Goal: Task Accomplishment & Management: Use online tool/utility

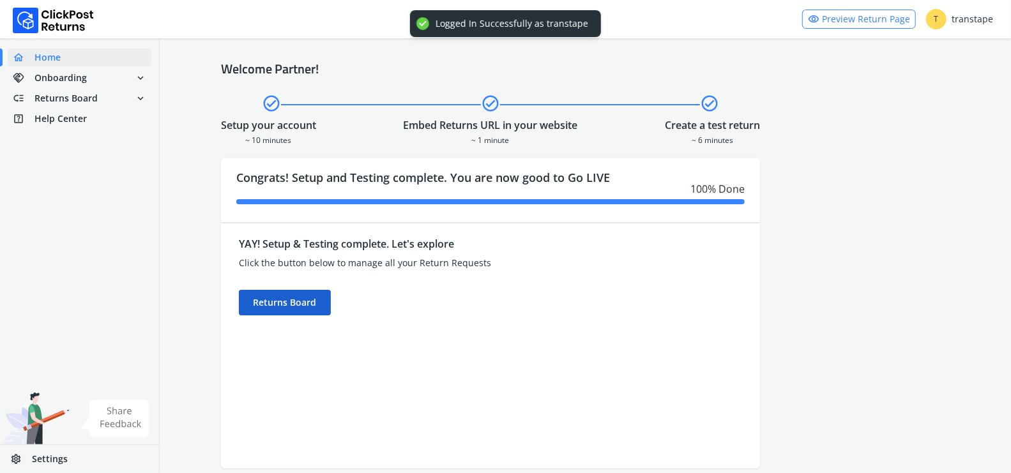
click at [316, 297] on div "Returns Board" at bounding box center [285, 303] width 92 height 26
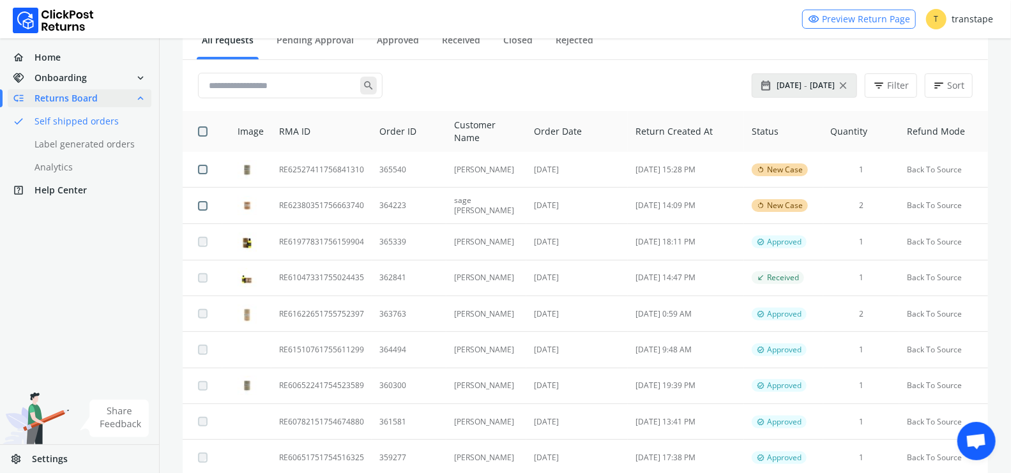
scroll to position [148, 0]
click at [825, 85] on span "[DATE]" at bounding box center [822, 86] width 25 height 10
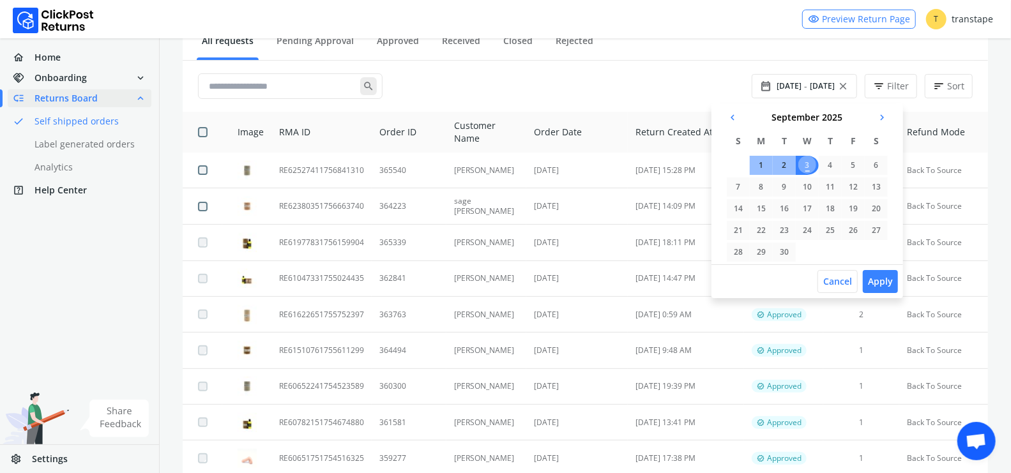
click at [730, 118] on span "chevron_left" at bounding box center [732, 118] width 11 height 18
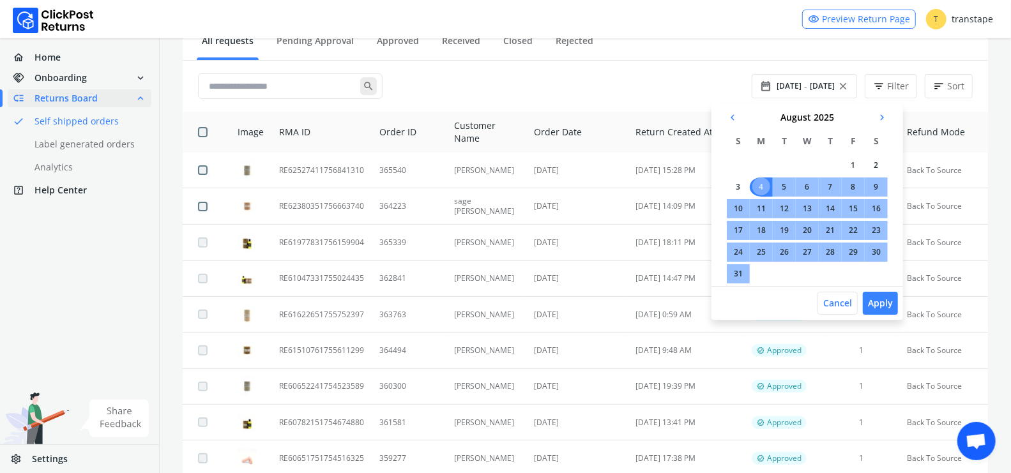
click at [732, 112] on span "chevron_left" at bounding box center [732, 118] width 11 height 18
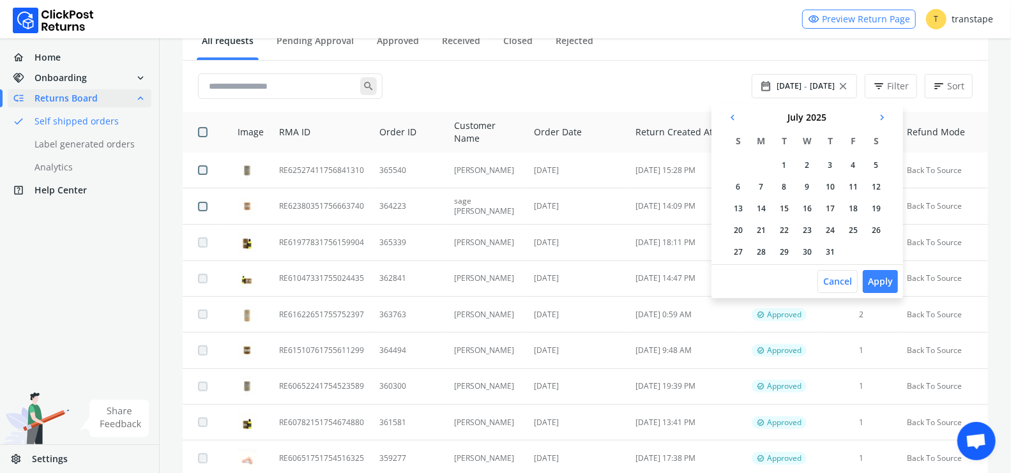
click at [789, 164] on td "1" at bounding box center [784, 165] width 23 height 19
click at [835, 255] on td "31" at bounding box center [835, 252] width 23 height 19
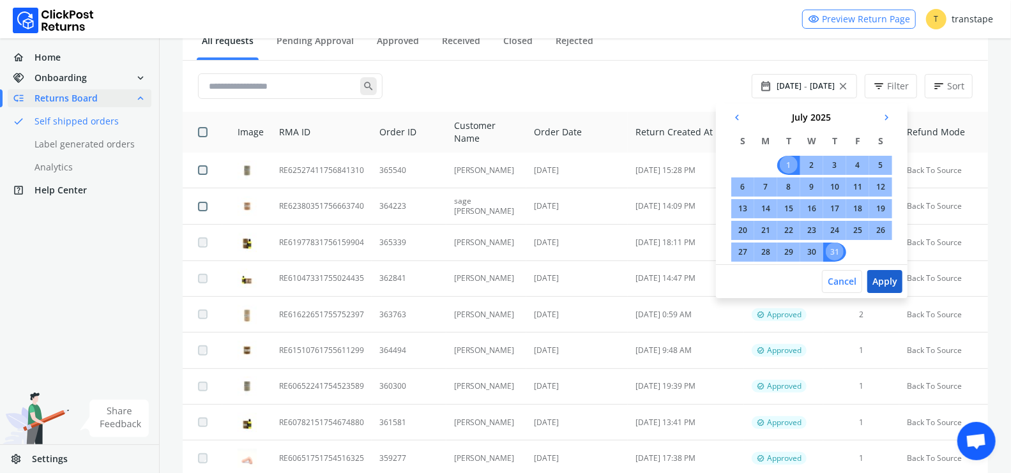
click at [894, 280] on button "Apply" at bounding box center [885, 281] width 35 height 23
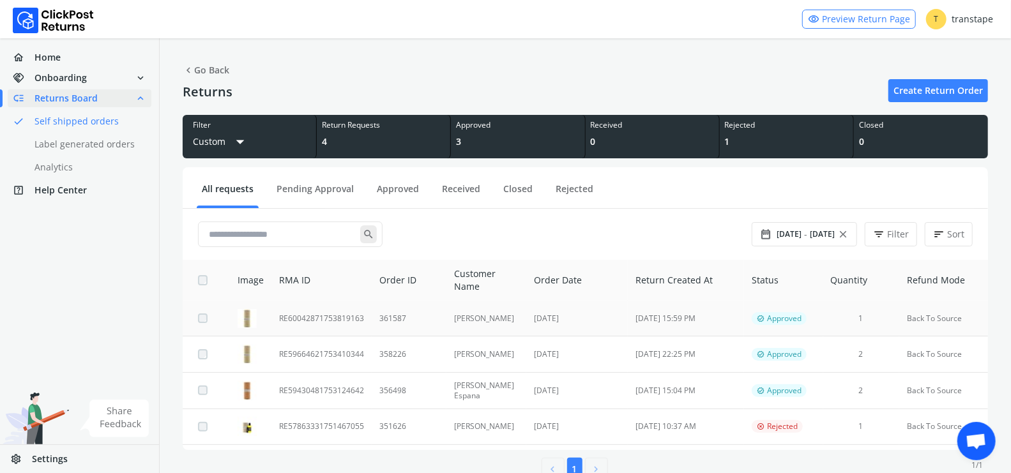
click at [426, 323] on td "361587" at bounding box center [409, 319] width 75 height 36
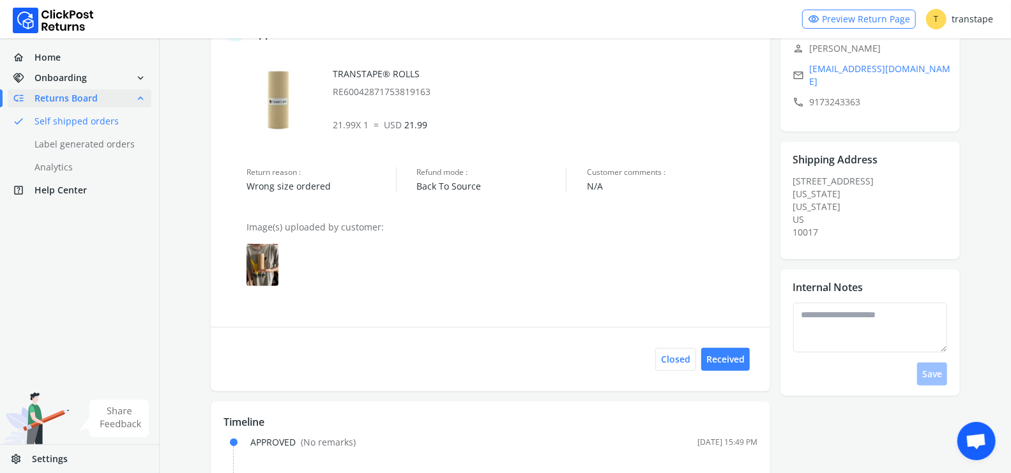
scroll to position [125, 0]
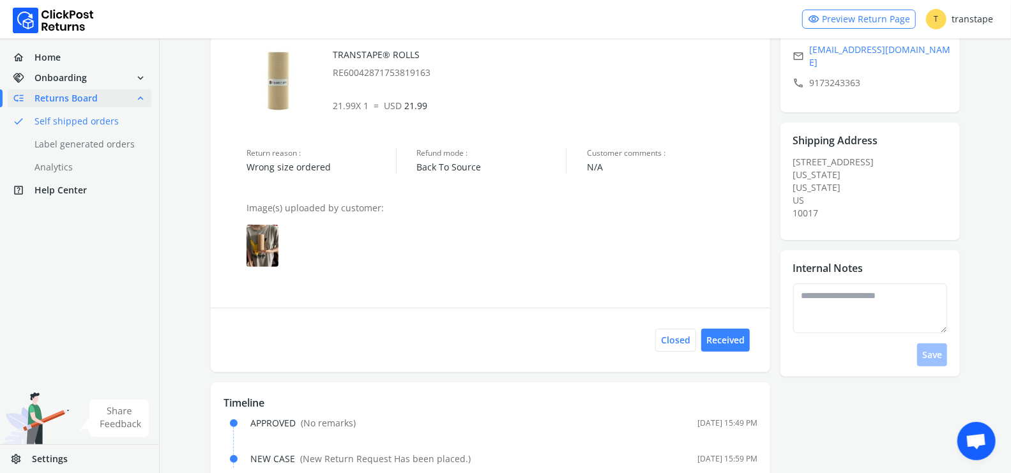
click at [257, 241] on img at bounding box center [263, 246] width 32 height 42
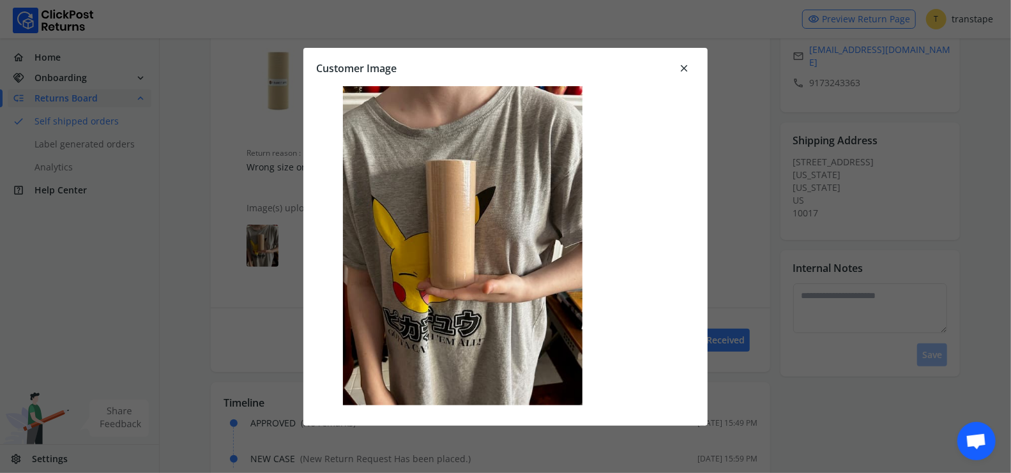
click at [682, 66] on span "close" at bounding box center [683, 68] width 11 height 18
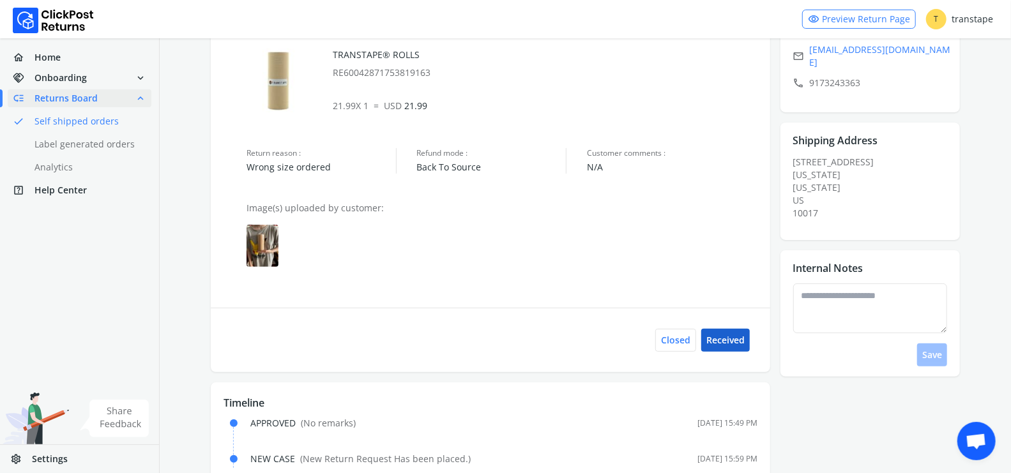
click at [731, 339] on button "Received" at bounding box center [725, 340] width 49 height 23
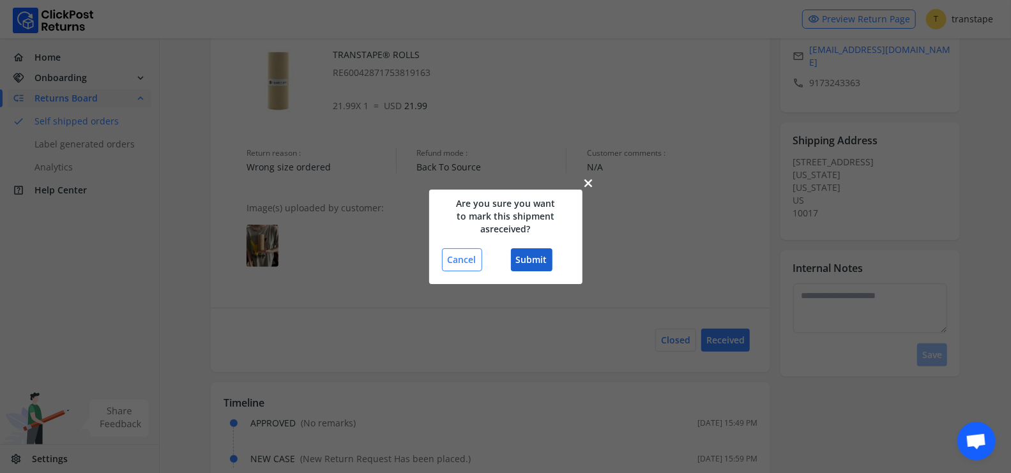
click at [532, 262] on button "Submit" at bounding box center [532, 260] width 42 height 23
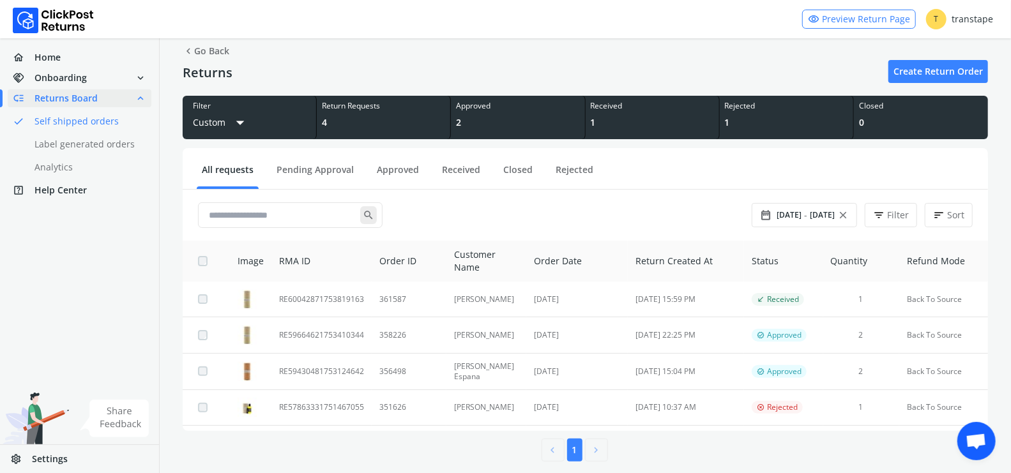
scroll to position [29, 0]
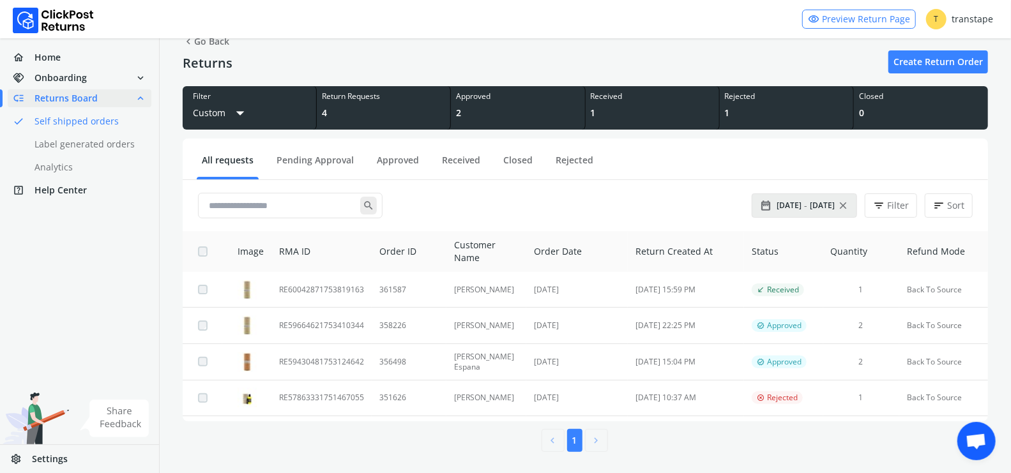
click at [818, 202] on span "31 Jul" at bounding box center [822, 206] width 25 height 10
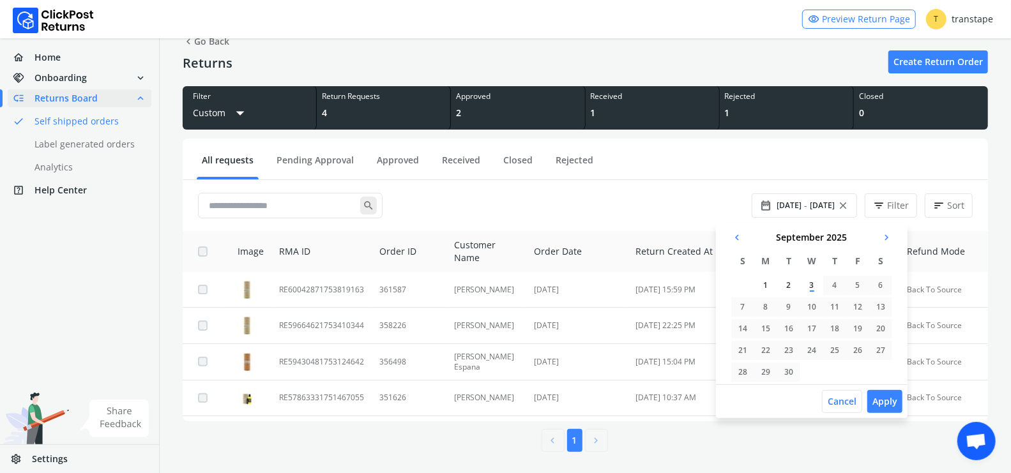
click at [891, 233] on span "chevron_right" at bounding box center [886, 238] width 11 height 18
click at [739, 236] on span "chevron_left" at bounding box center [737, 238] width 11 height 18
click at [742, 233] on span "chevron_left" at bounding box center [737, 238] width 11 height 18
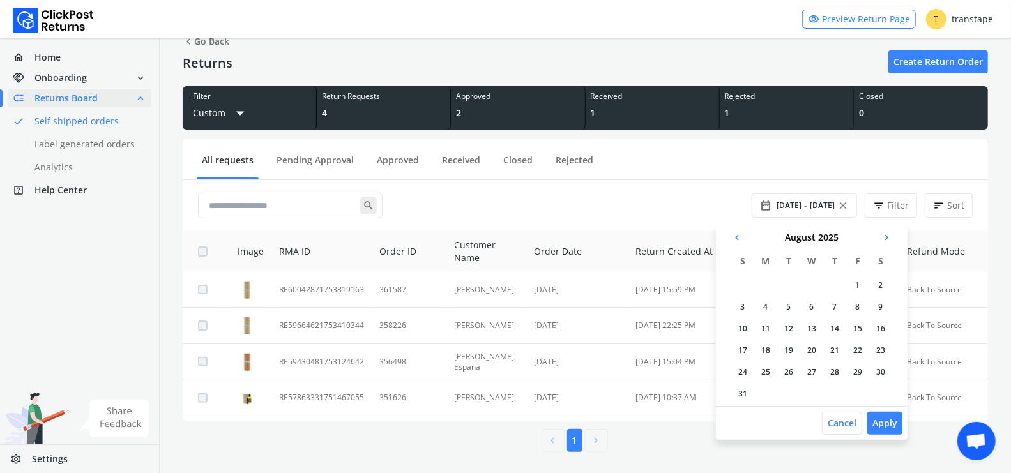
click at [857, 283] on td "1" at bounding box center [858, 285] width 23 height 19
click at [880, 240] on span "chevron_right" at bounding box center [881, 238] width 11 height 18
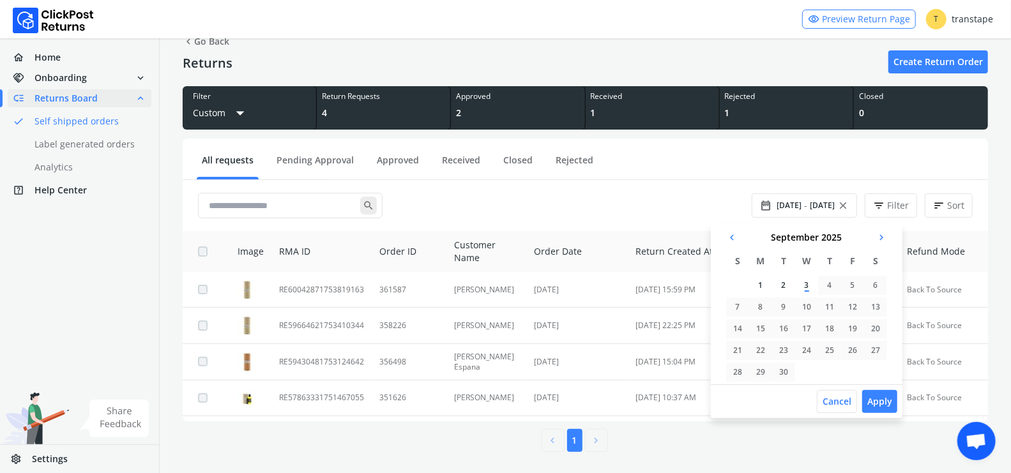
click at [809, 287] on td "3" at bounding box center [806, 285] width 23 height 19
click at [885, 403] on button "Apply" at bounding box center [880, 401] width 35 height 23
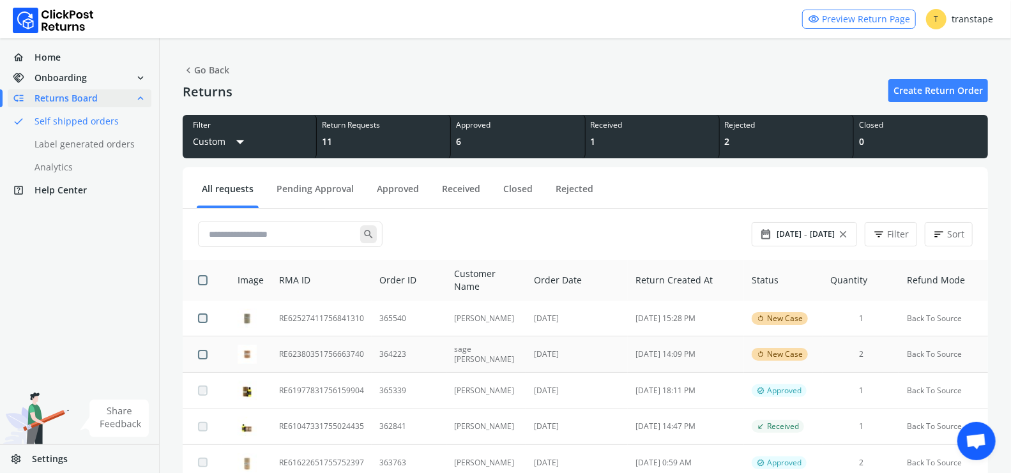
click at [420, 358] on td "364223" at bounding box center [409, 355] width 75 height 36
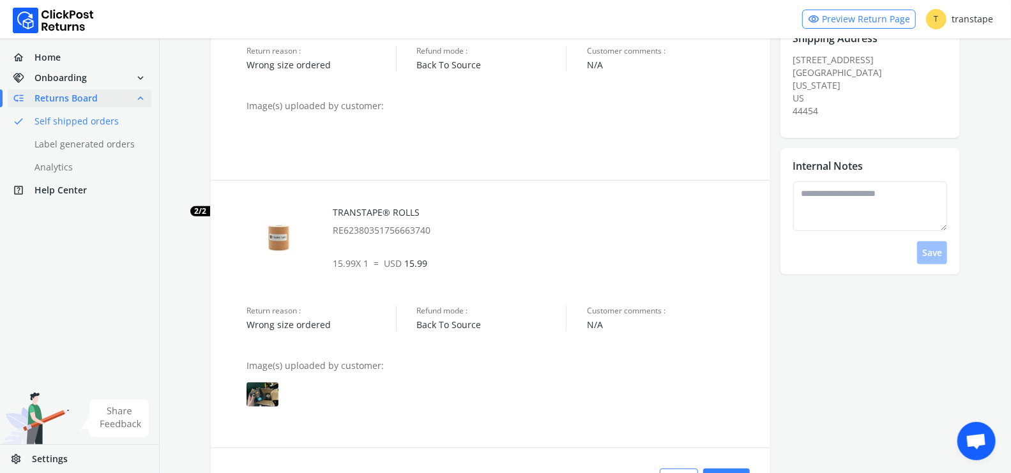
scroll to position [321, 0]
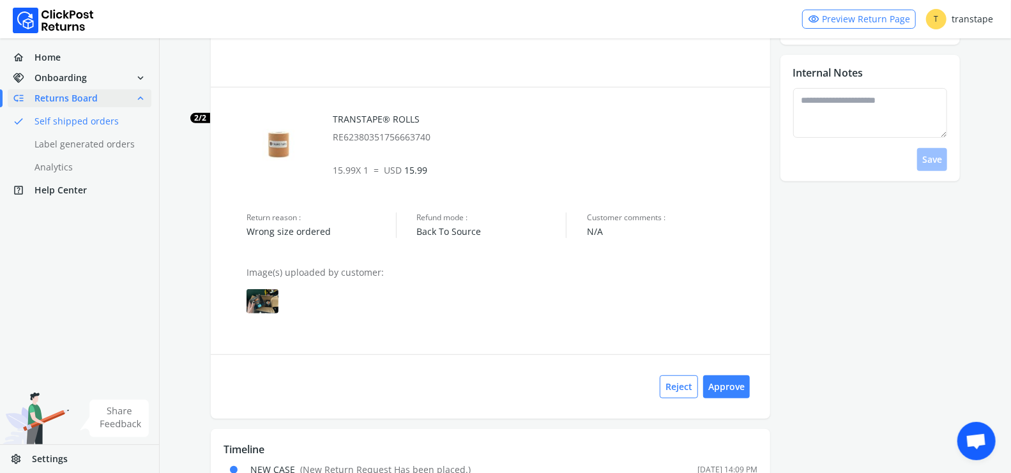
click at [259, 291] on img at bounding box center [263, 301] width 32 height 24
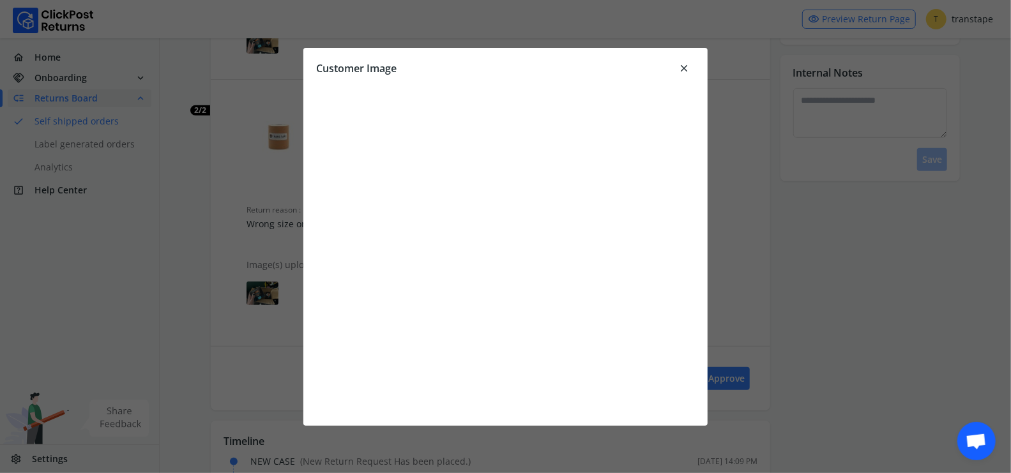
click at [682, 65] on span "close" at bounding box center [683, 68] width 11 height 18
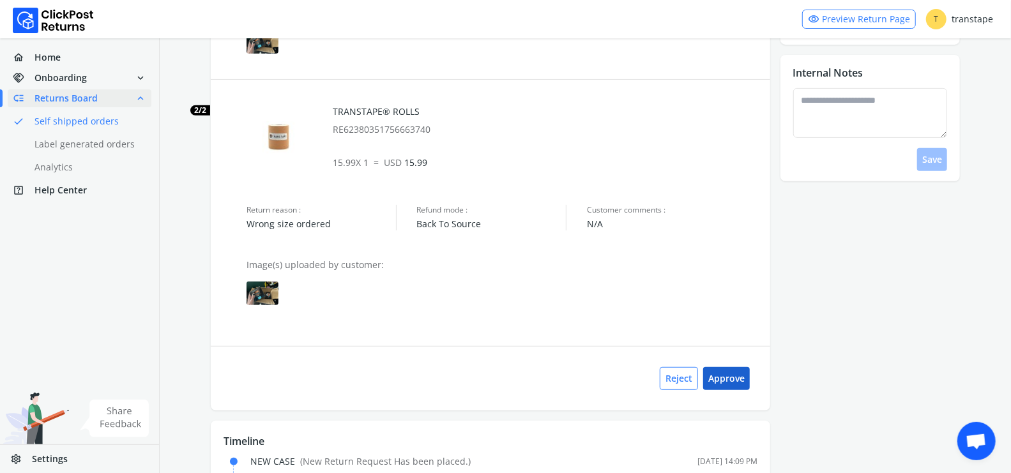
click at [725, 386] on button "Approve" at bounding box center [726, 378] width 47 height 23
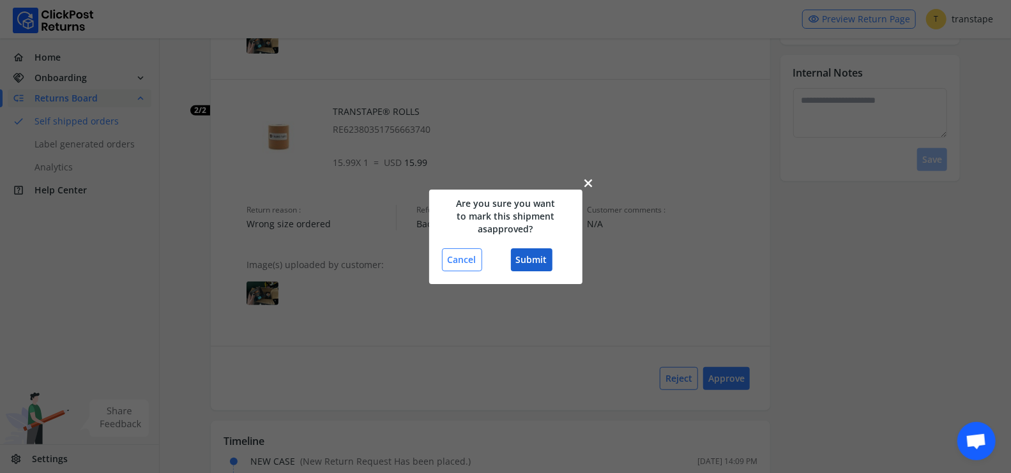
click at [547, 256] on button "Submit" at bounding box center [532, 260] width 42 height 23
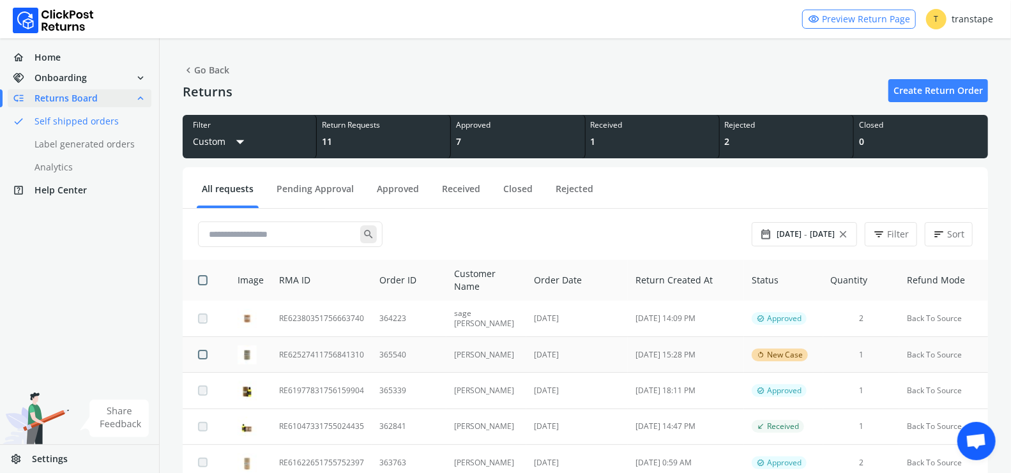
click at [344, 356] on td "RE62527411756841310" at bounding box center [322, 355] width 100 height 36
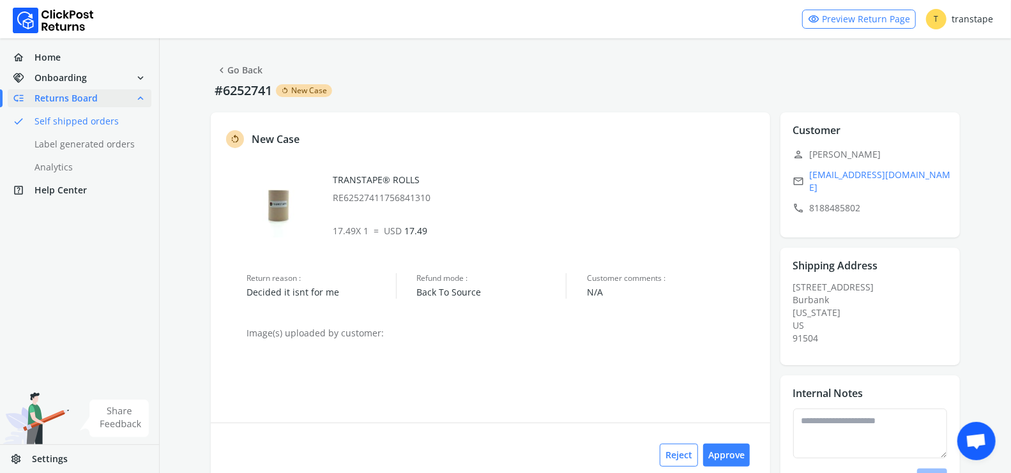
click at [261, 357] on img at bounding box center [263, 366] width 32 height 32
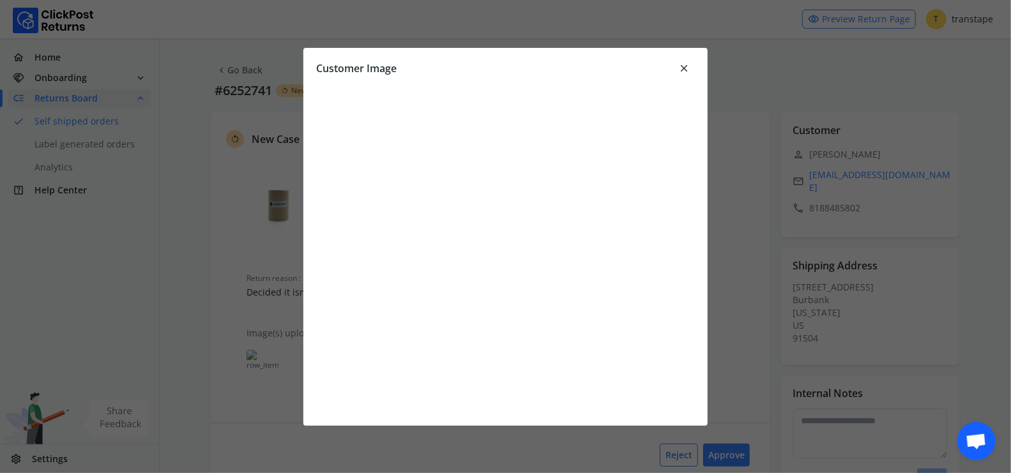
click at [683, 66] on span "close" at bounding box center [683, 68] width 11 height 18
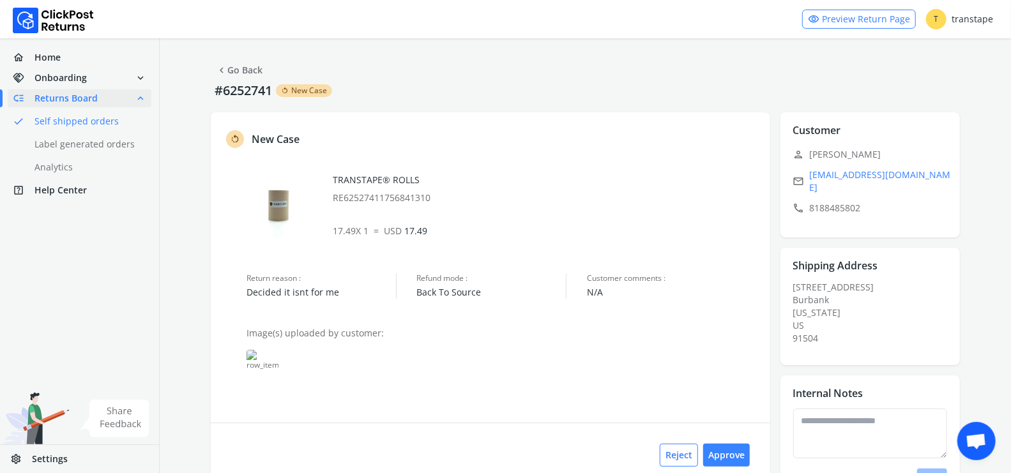
click at [245, 68] on link "chevron_left Go Back" at bounding box center [239, 70] width 47 height 18
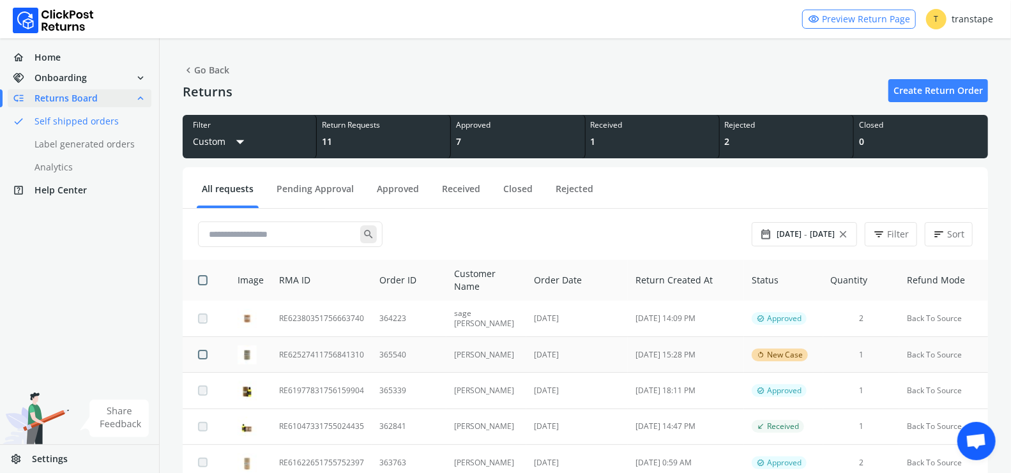
click at [434, 354] on td "365540" at bounding box center [409, 355] width 75 height 36
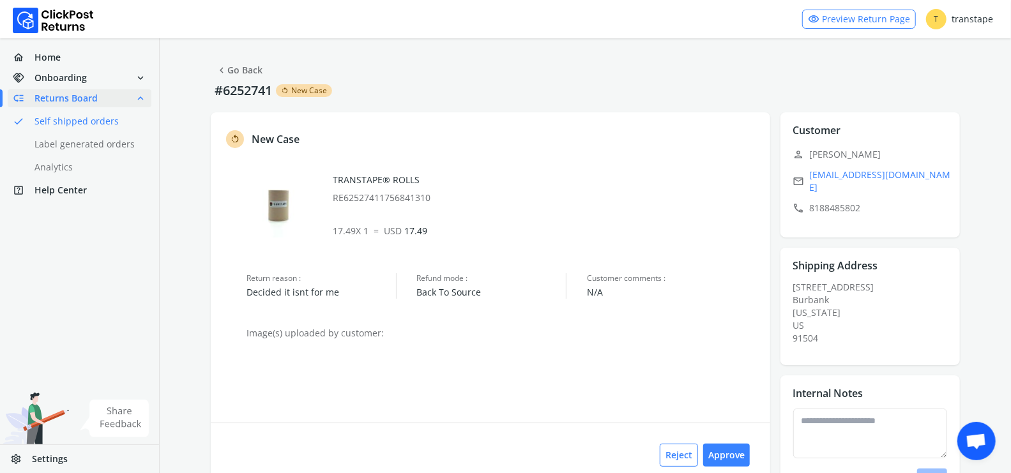
click at [257, 362] on img at bounding box center [263, 366] width 32 height 32
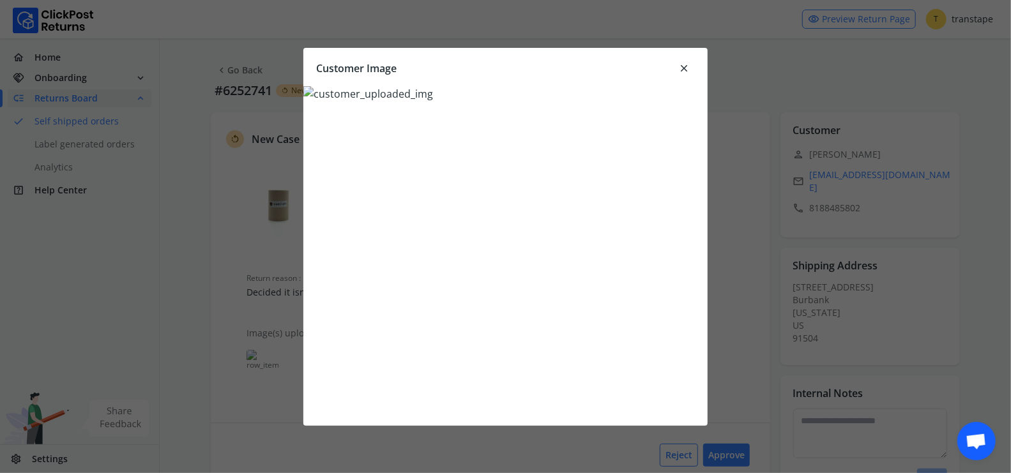
click at [684, 65] on span "close" at bounding box center [683, 68] width 11 height 18
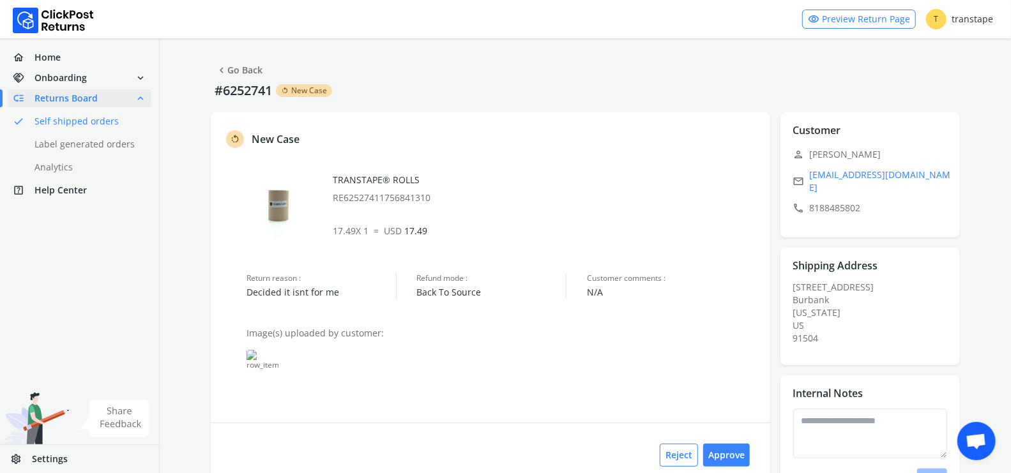
click at [243, 70] on link "chevron_left Go Back" at bounding box center [239, 70] width 47 height 18
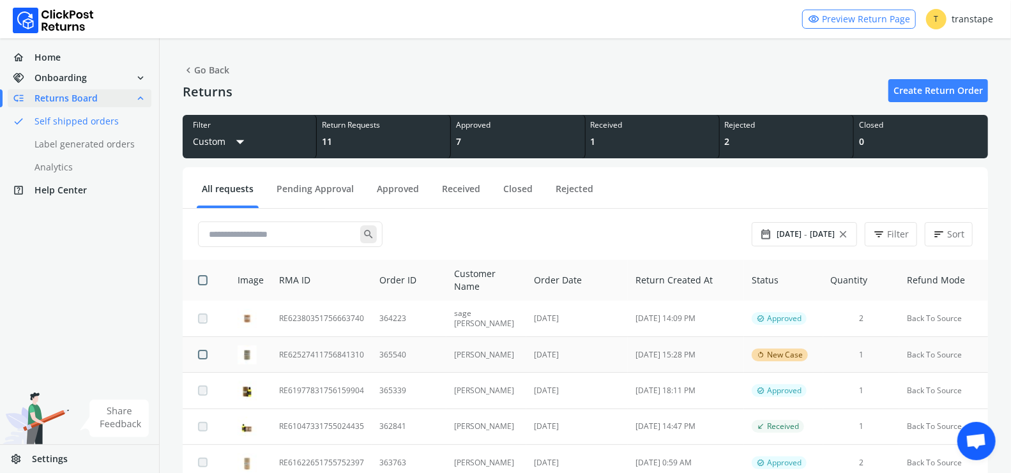
click at [417, 349] on td "365540" at bounding box center [409, 355] width 75 height 36
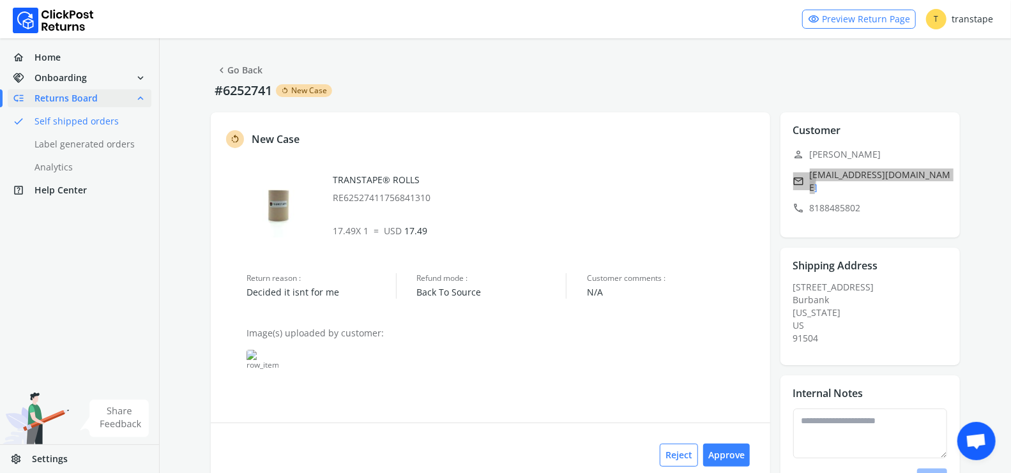
drag, startPoint x: 861, startPoint y: 178, endPoint x: 387, endPoint y: 3, distance: 505.0
click at [0, 0] on div "visibility Preview Return Page T transtape home Home handshake Onboarding expan…" at bounding box center [505, 289] width 1011 height 578
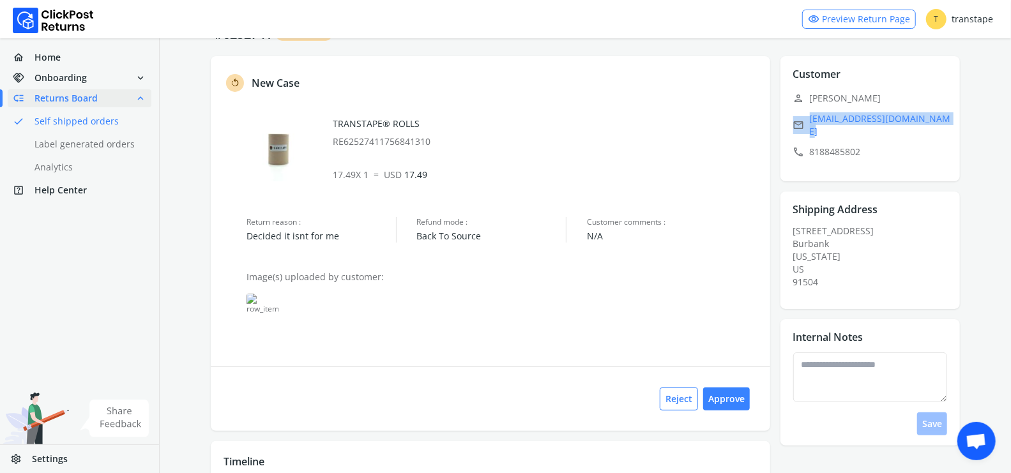
scroll to position [104, 0]
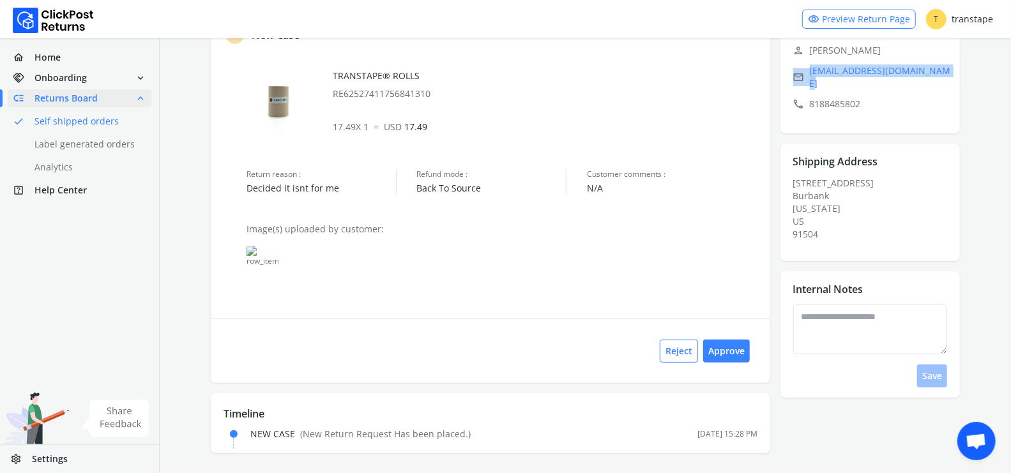
click at [266, 258] on img at bounding box center [263, 262] width 32 height 32
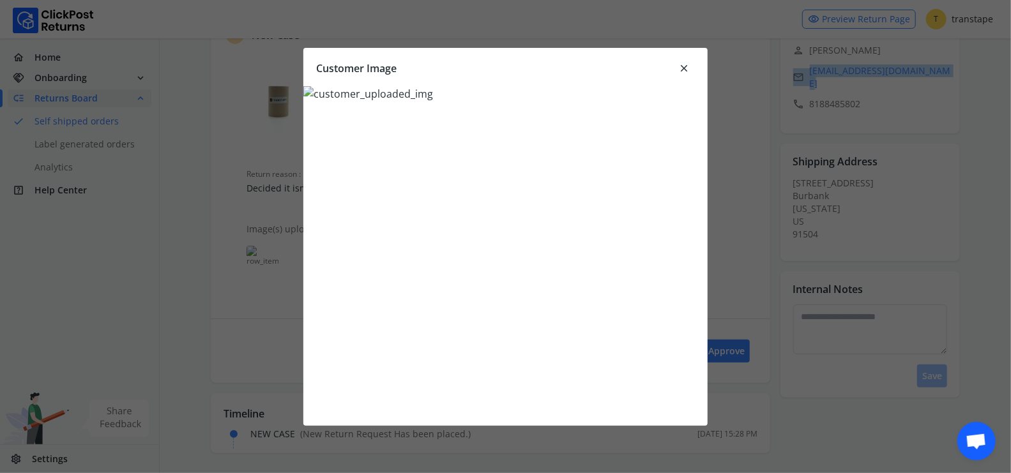
click at [686, 64] on span "close" at bounding box center [683, 68] width 11 height 18
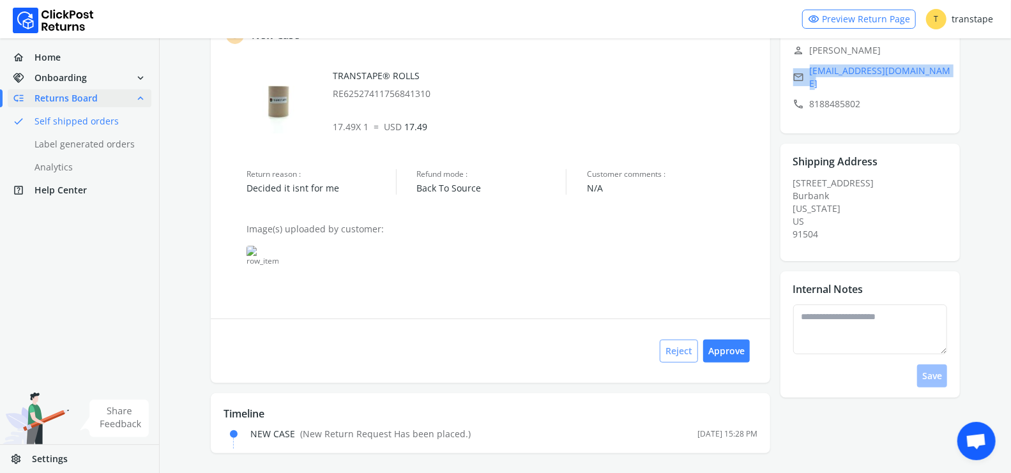
click at [678, 358] on button "Reject" at bounding box center [679, 351] width 38 height 23
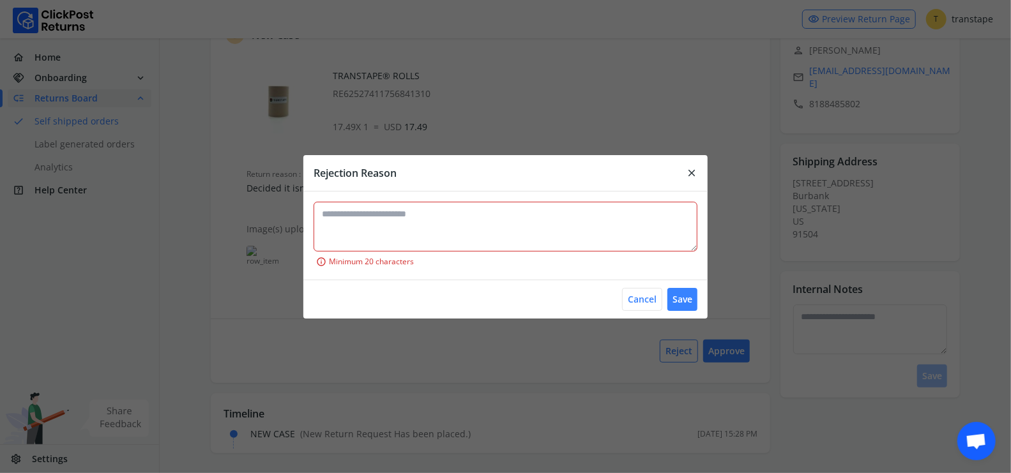
click at [436, 198] on div "info Minimum 20 characters" at bounding box center [505, 236] width 404 height 88
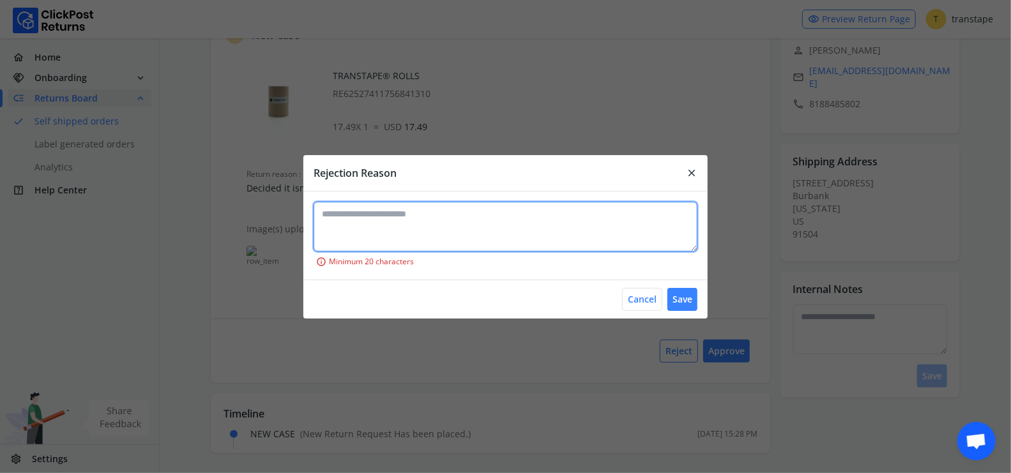
click at [437, 211] on textarea at bounding box center [506, 227] width 384 height 50
paste textarea "**********"
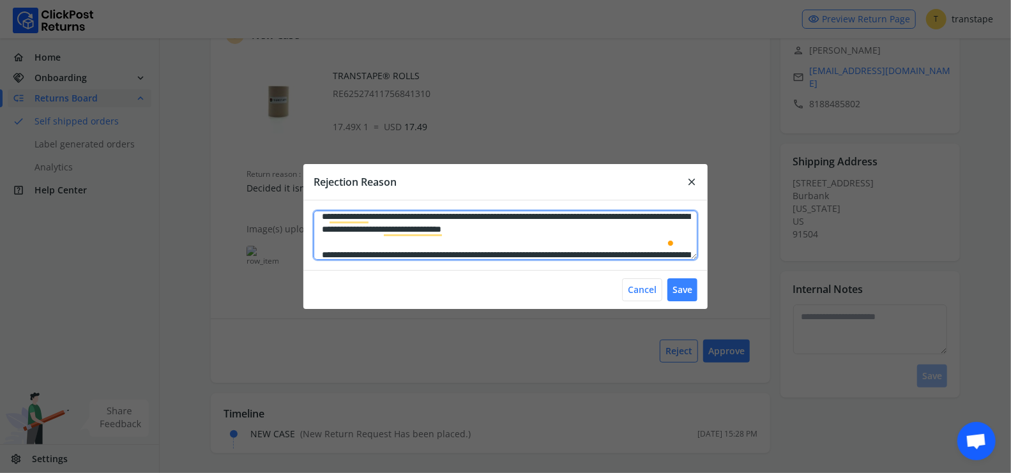
scroll to position [0, 0]
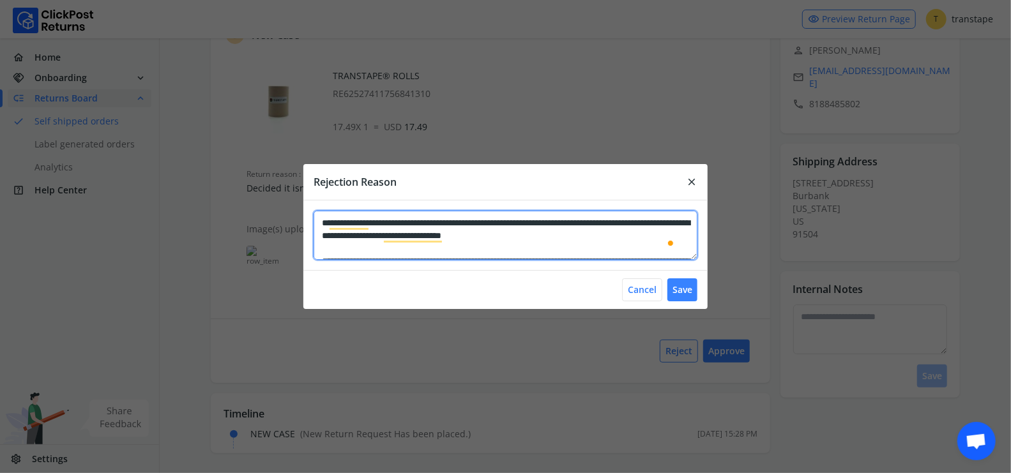
click at [322, 223] on textarea "**********" at bounding box center [506, 235] width 384 height 49
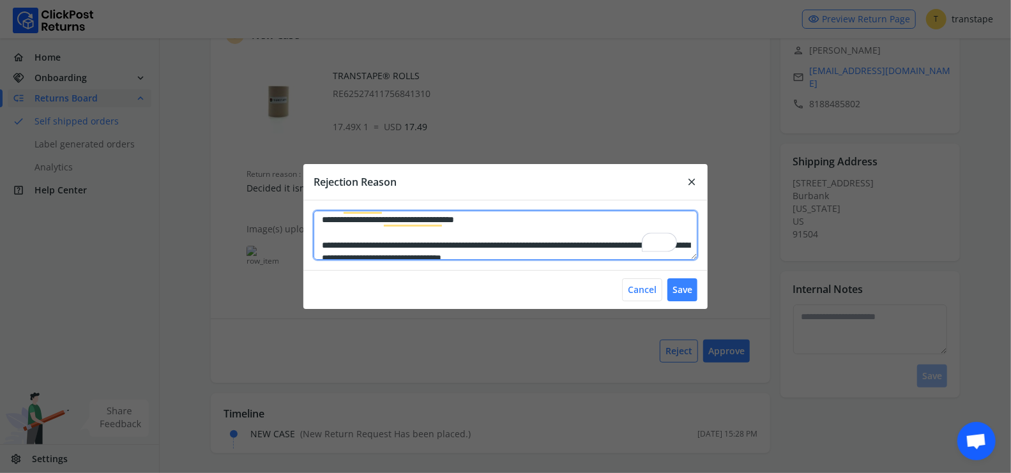
scroll to position [26, 0]
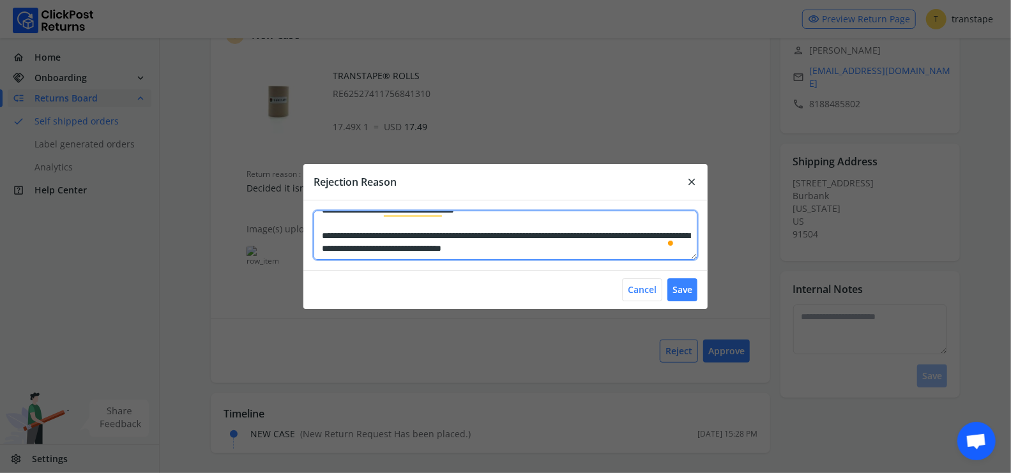
click at [641, 252] on textarea "**********" at bounding box center [506, 235] width 384 height 49
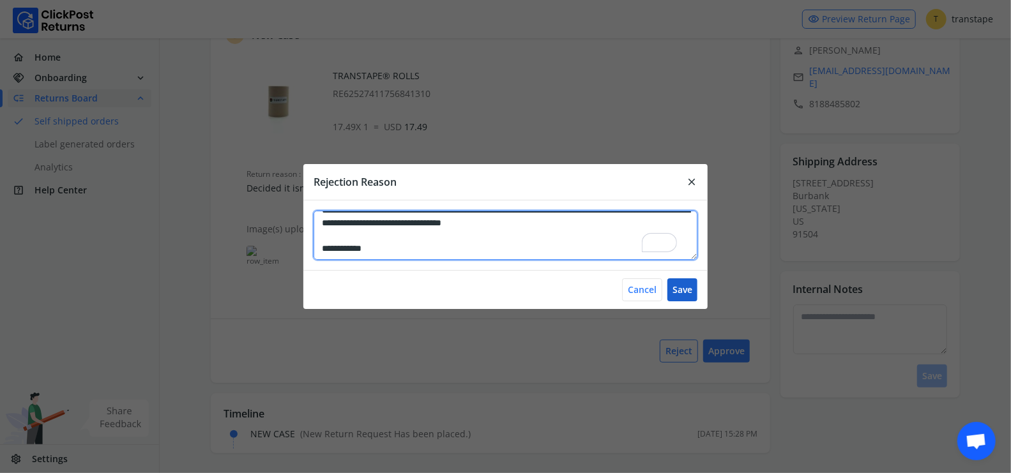
type textarea "**********"
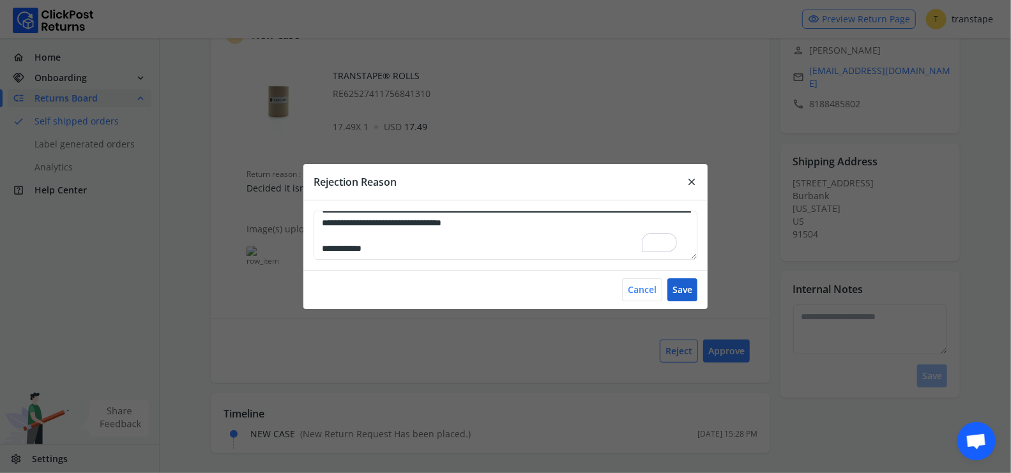
click at [693, 291] on button "Save" at bounding box center [683, 290] width 30 height 23
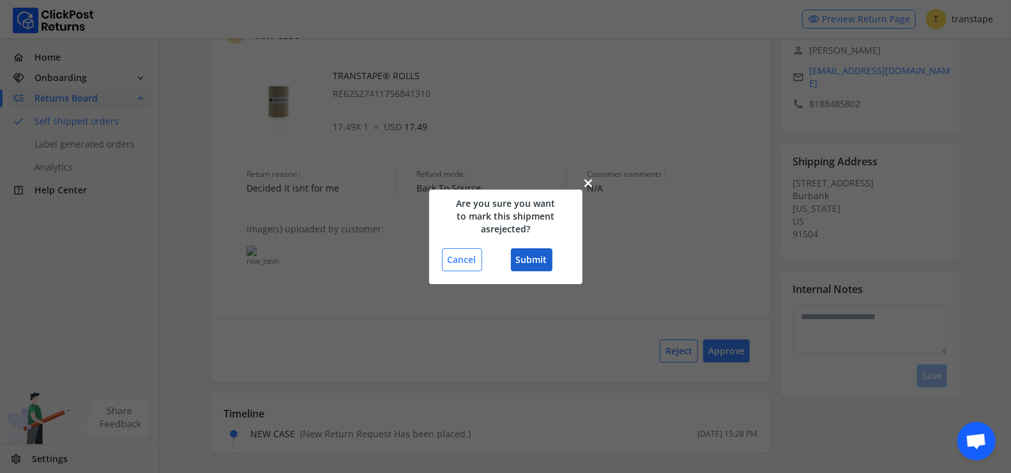
click at [544, 265] on button "Submit" at bounding box center [532, 260] width 42 height 23
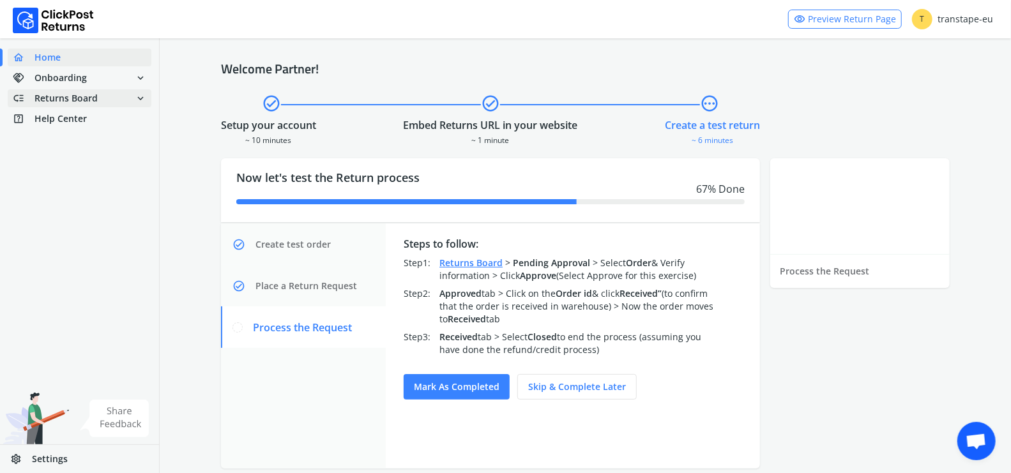
click at [80, 101] on span "Returns Board" at bounding box center [65, 98] width 63 height 13
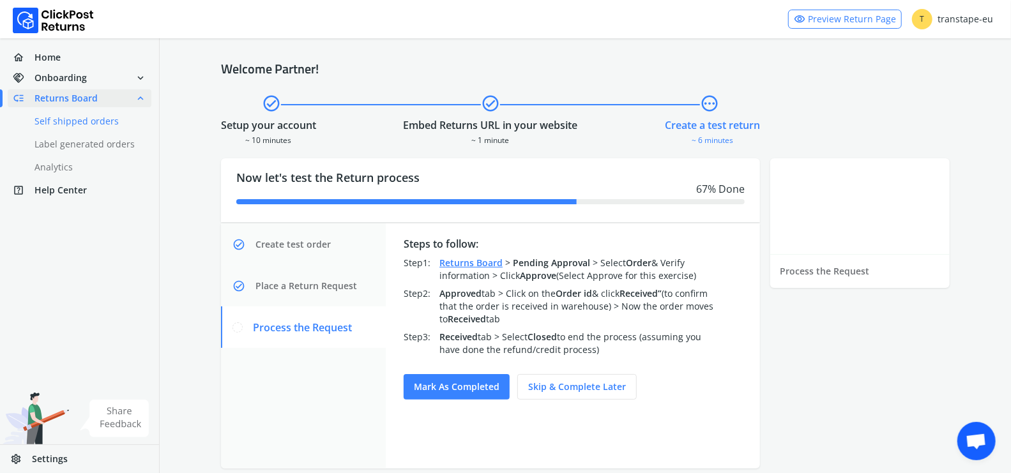
click at [77, 118] on link "done Self shipped orders" at bounding box center [87, 121] width 159 height 18
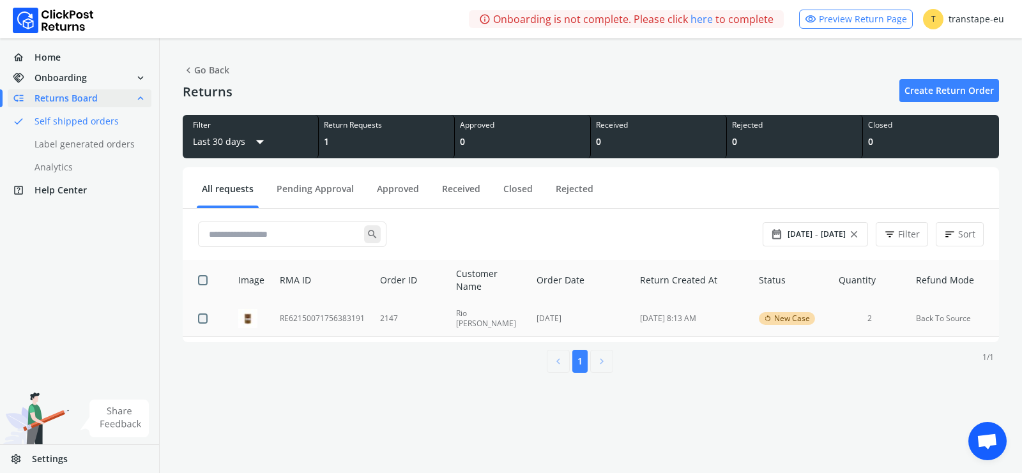
click at [423, 316] on td "2147" at bounding box center [409, 319] width 75 height 36
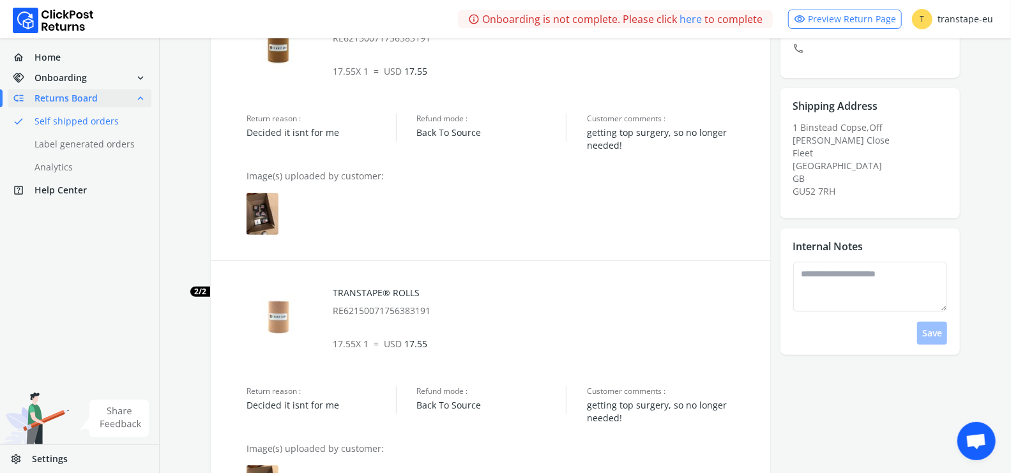
scroll to position [164, 0]
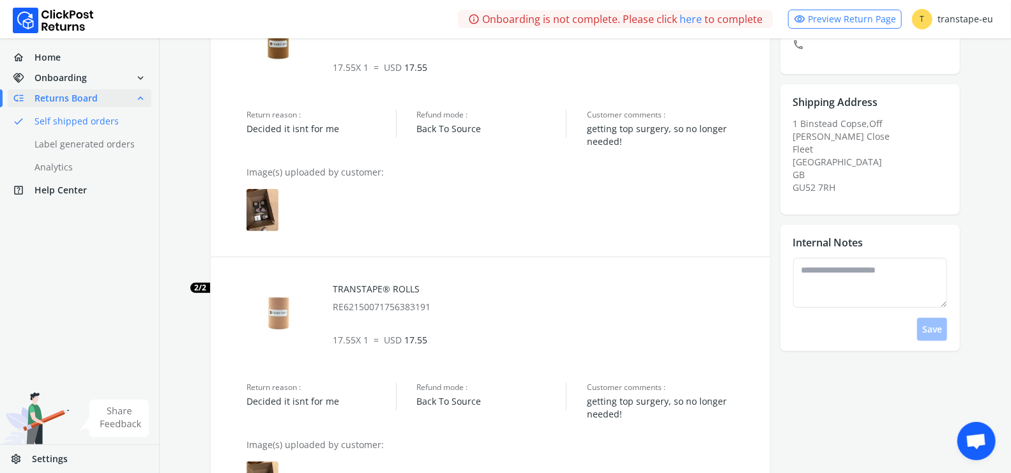
click at [266, 210] on img at bounding box center [263, 210] width 32 height 42
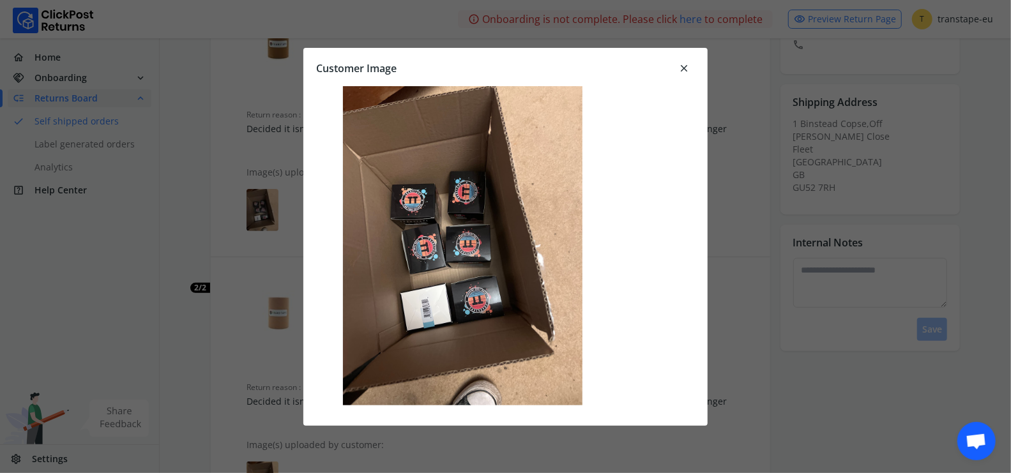
click at [681, 63] on span "close" at bounding box center [683, 68] width 11 height 18
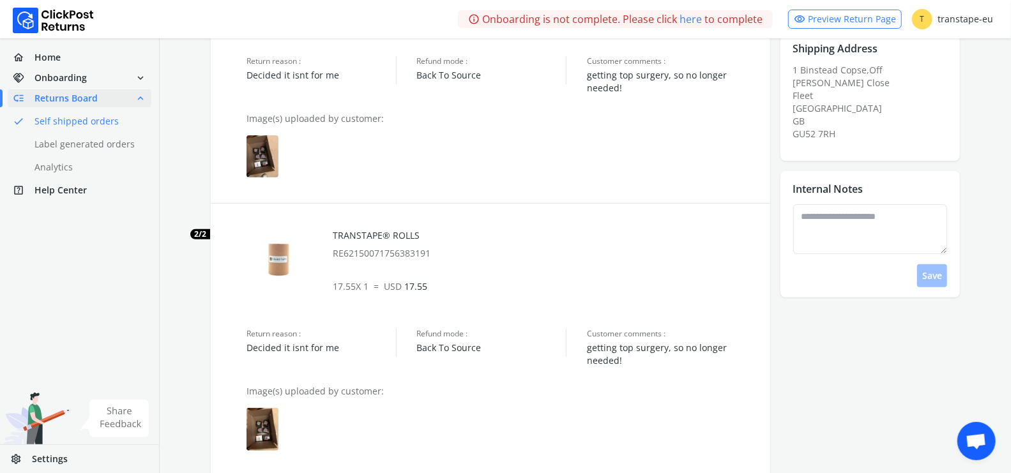
scroll to position [390, 0]
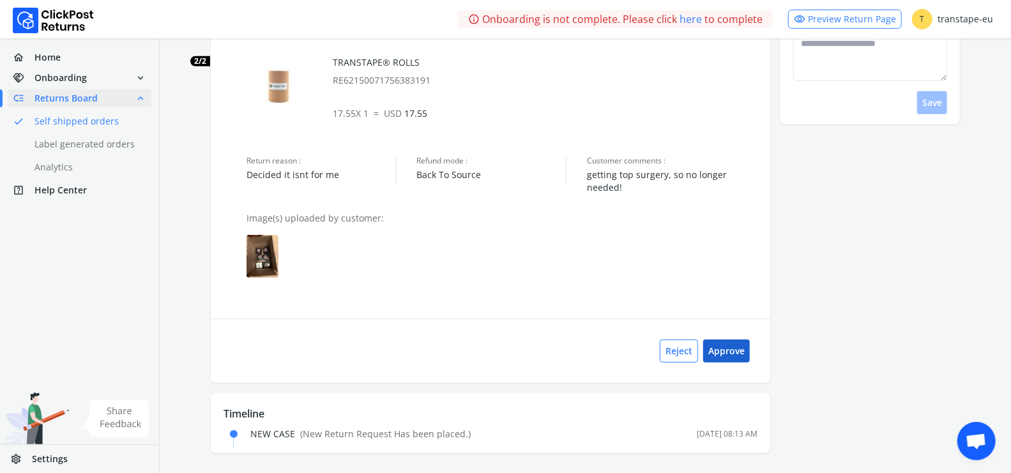
click at [737, 353] on button "Approve" at bounding box center [726, 351] width 47 height 23
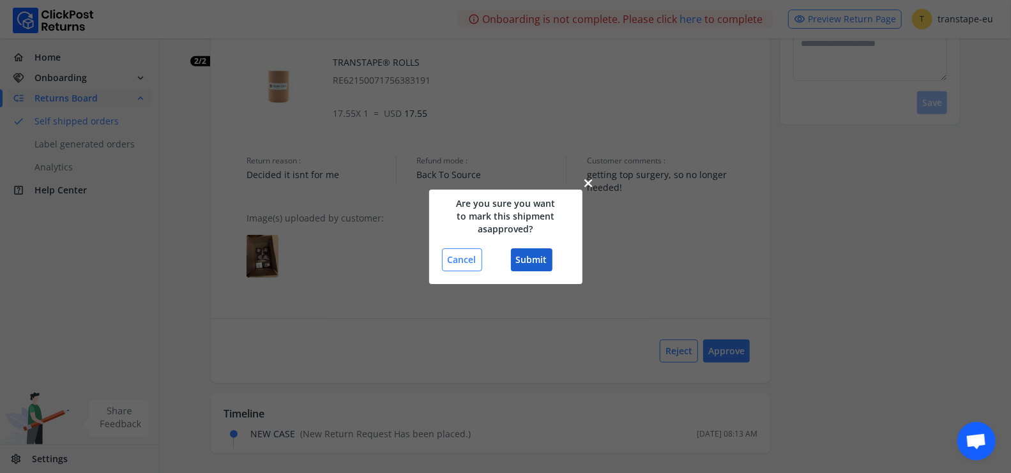
click at [540, 264] on button "Submit" at bounding box center [532, 260] width 42 height 23
click at [530, 259] on button "Submit" at bounding box center [532, 260] width 42 height 23
